Goal: Task Accomplishment & Management: Manage account settings

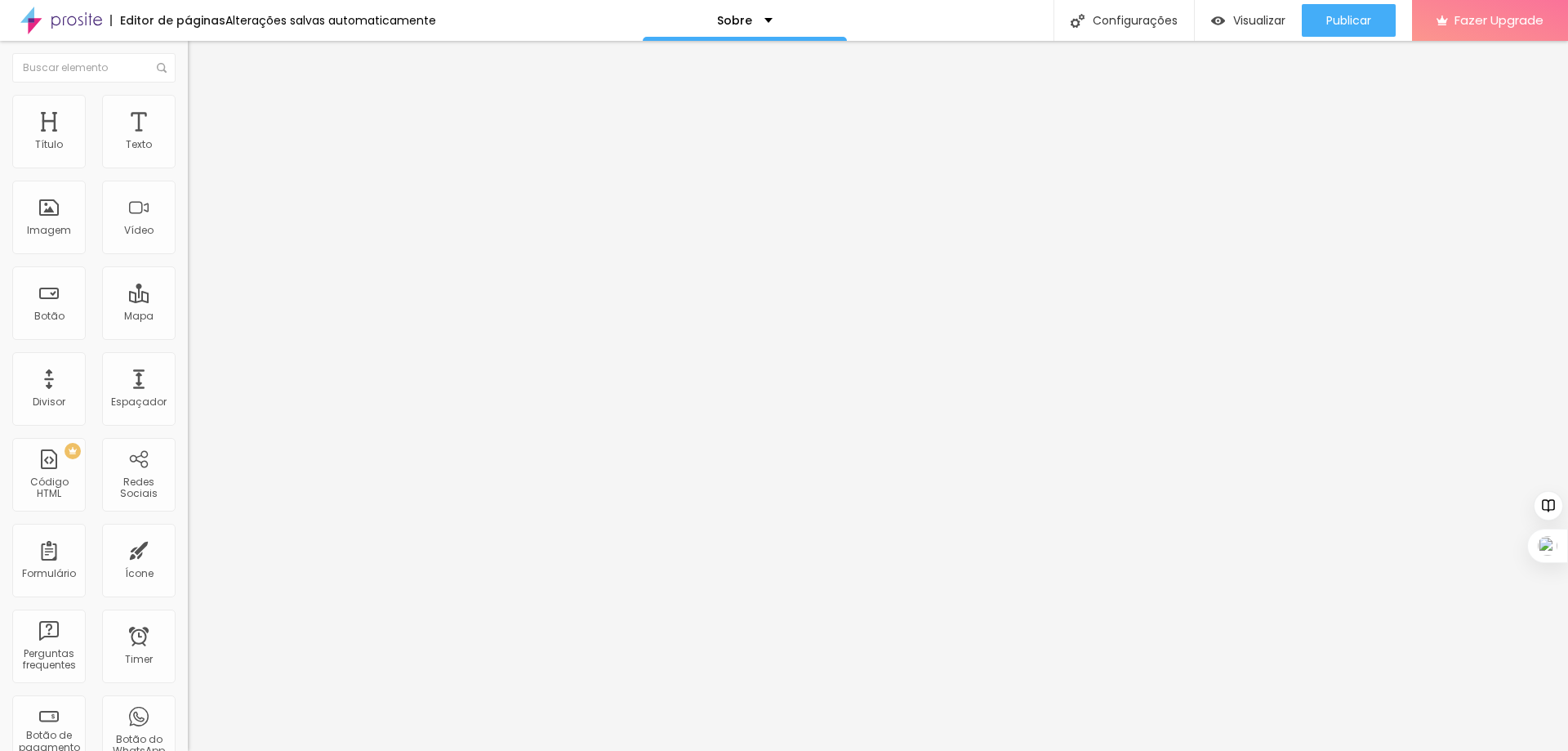
drag, startPoint x: 143, startPoint y: 298, endPoint x: 161, endPoint y: 300, distance: 18.1
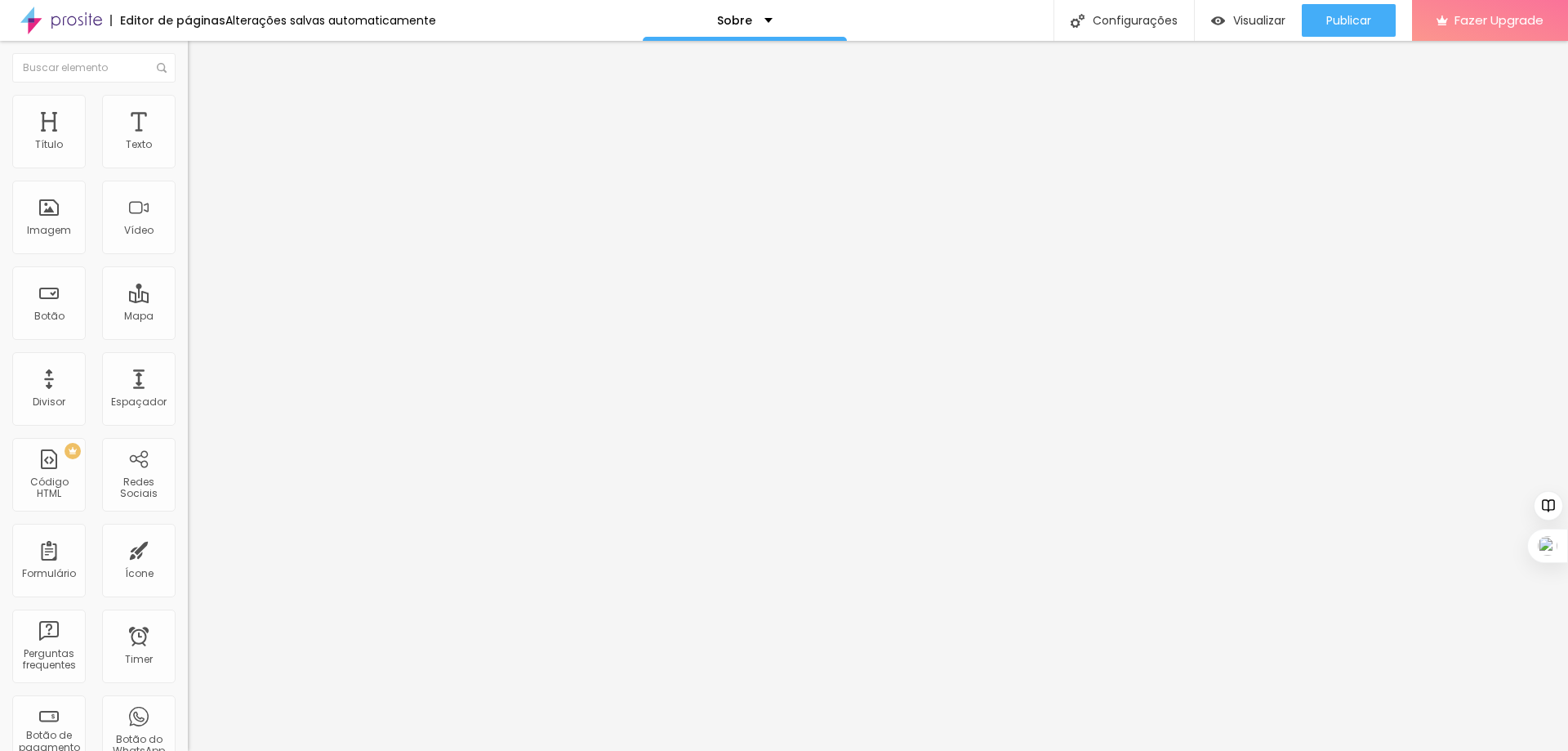
scroll to position [0, 78]
type input "[URL][DOMAIN_NAME]"
click at [187, 330] on div "Facebook" at bounding box center [281, 335] width 187 height 10
drag, startPoint x: 141, startPoint y: 265, endPoint x: 179, endPoint y: 267, distance: 38.1
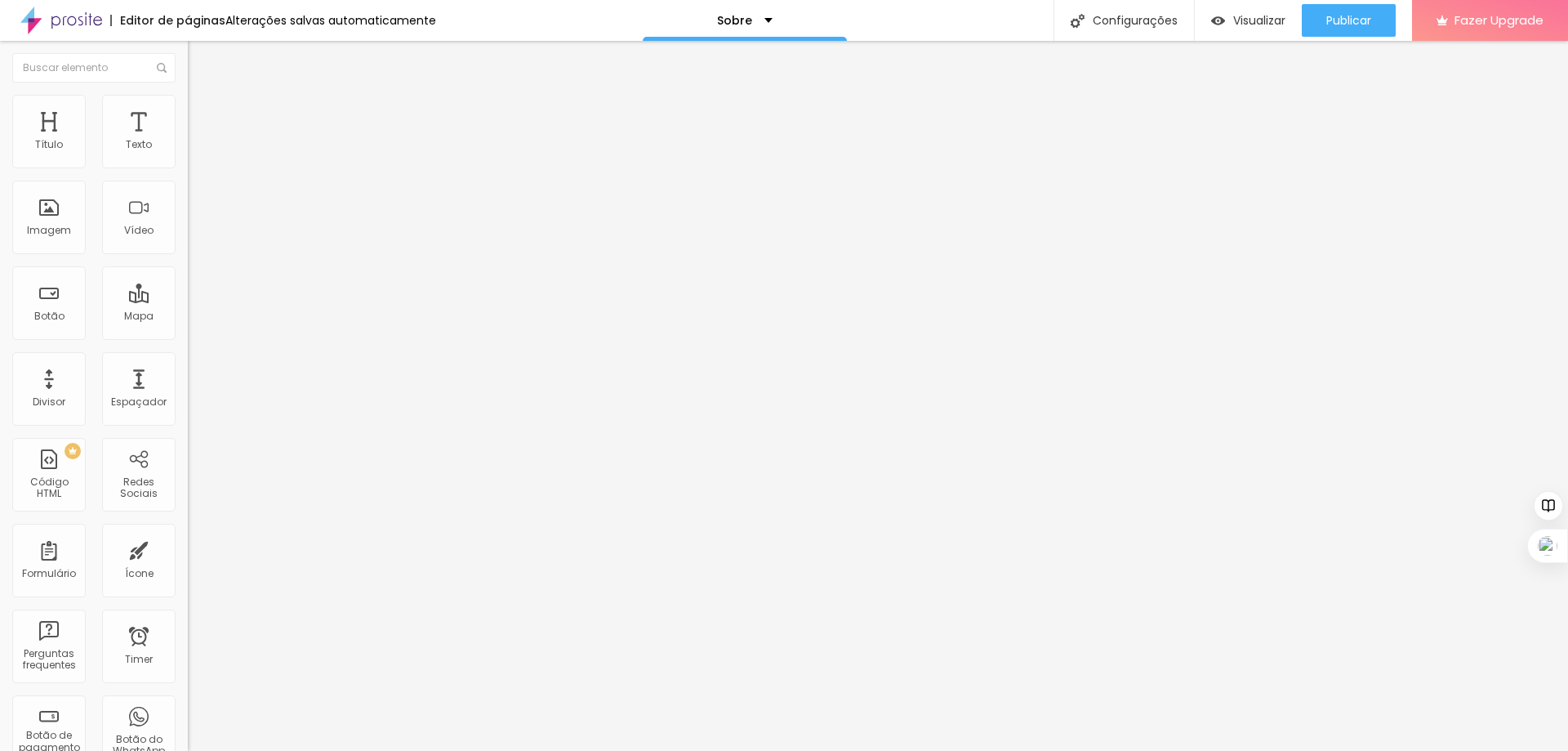
drag, startPoint x: 124, startPoint y: 333, endPoint x: 174, endPoint y: 331, distance: 50.0
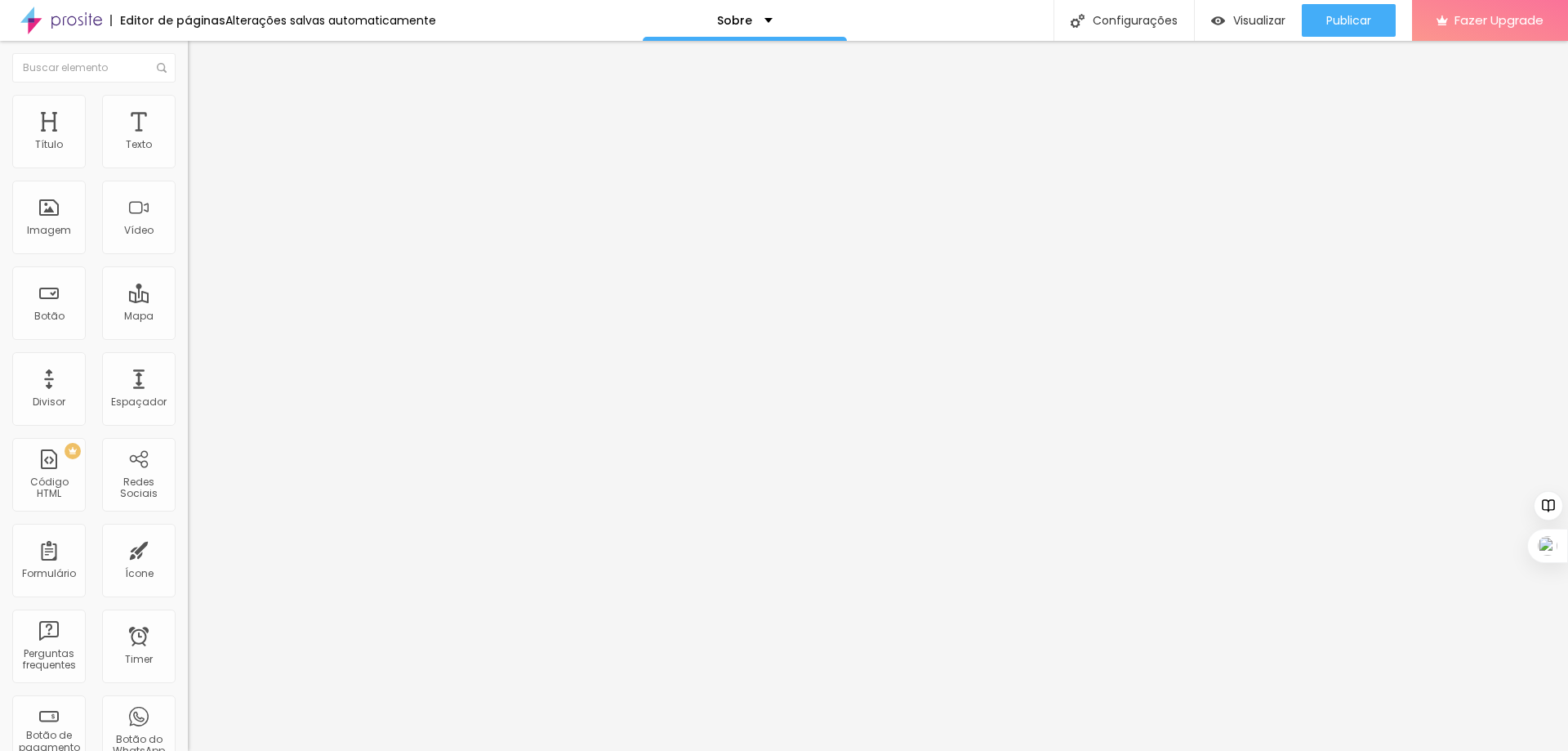
scroll to position [0, 0]
click at [1338, 27] on span "Publicar" at bounding box center [1349, 20] width 45 height 13
click at [1341, 19] on span "Publicar" at bounding box center [1349, 20] width 45 height 13
